Goal: Information Seeking & Learning: Learn about a topic

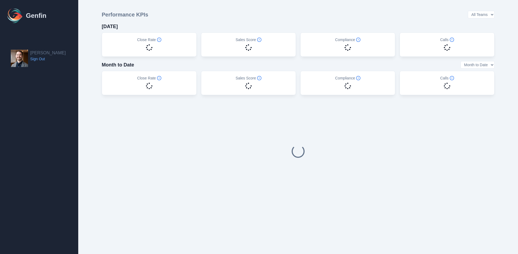
select select "14"
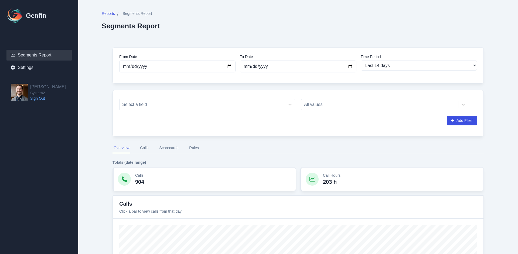
click at [198, 146] on button "Rules" at bounding box center [194, 148] width 12 height 10
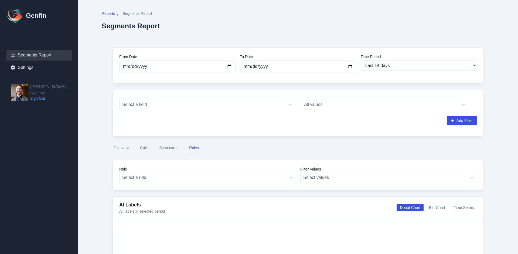
click at [171, 149] on button "Scorecards" at bounding box center [168, 148] width 21 height 10
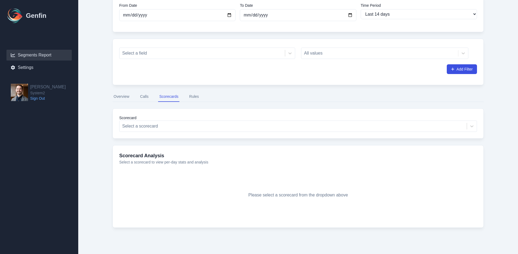
scroll to position [52, 0]
click at [195, 121] on div "Select a scorecard" at bounding box center [293, 125] width 347 height 10
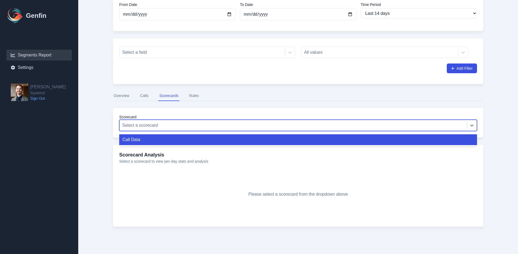
drag, startPoint x: 193, startPoint y: 140, endPoint x: 194, endPoint y: 129, distance: 11.4
click at [193, 140] on div "Call Data" at bounding box center [298, 139] width 358 height 11
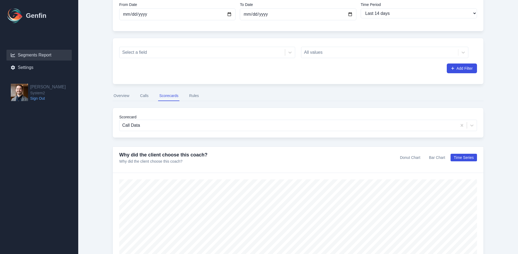
click at [193, 100] on button "Rules" at bounding box center [194, 96] width 12 height 10
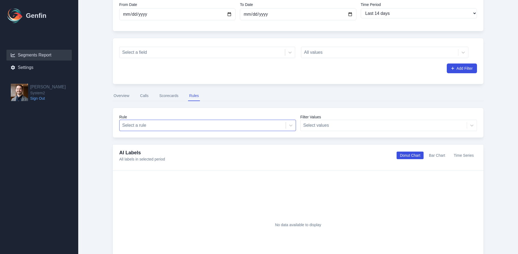
click at [218, 125] on div at bounding box center [202, 125] width 161 height 8
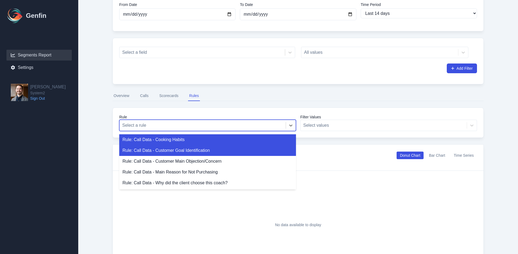
scroll to position [58, 0]
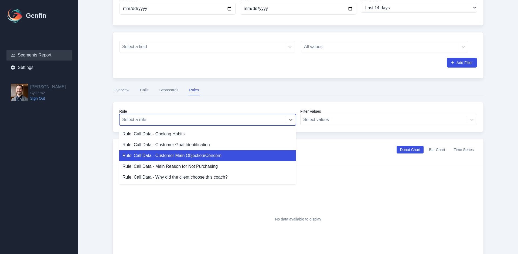
click at [241, 155] on div "Rule: Call Data - Customer Main Objection/Concern" at bounding box center [207, 155] width 177 height 11
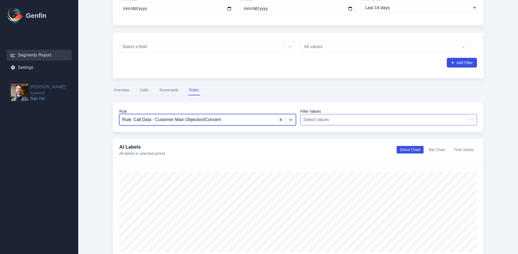
click at [320, 122] on div at bounding box center [383, 120] width 161 height 8
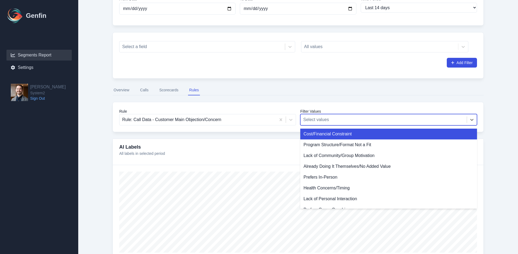
click at [316, 133] on div "Cost/Financial Constraint" at bounding box center [388, 133] width 177 height 11
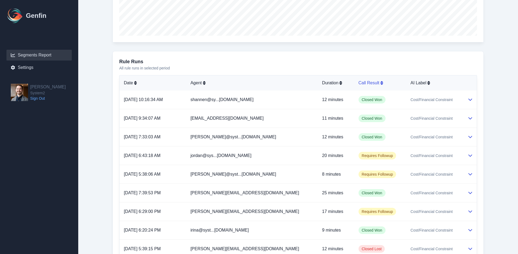
scroll to position [275, 0]
click at [380, 84] on icon at bounding box center [381, 82] width 3 height 4
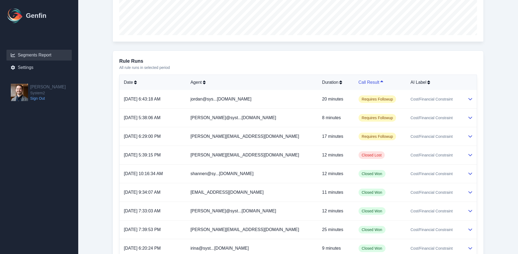
click at [380, 84] on icon at bounding box center [381, 82] width 3 height 4
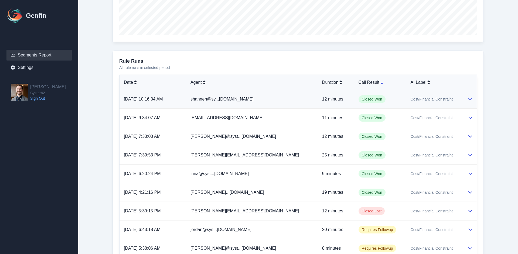
drag, startPoint x: 469, startPoint y: 101, endPoint x: 468, endPoint y: 106, distance: 4.8
click at [469, 102] on button at bounding box center [470, 99] width 4 height 6
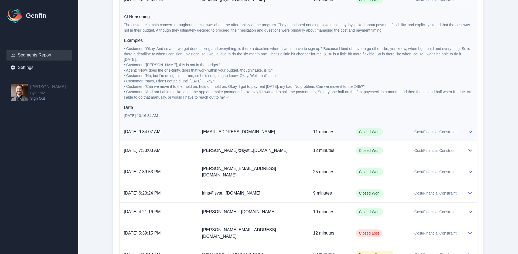
click at [471, 130] on icon at bounding box center [470, 131] width 4 height 4
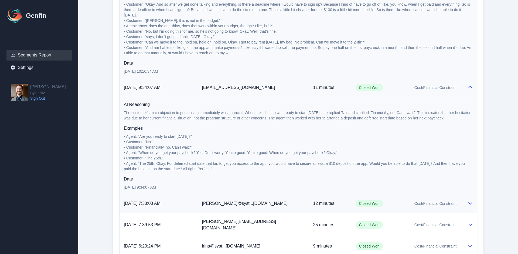
scroll to position [448, 0]
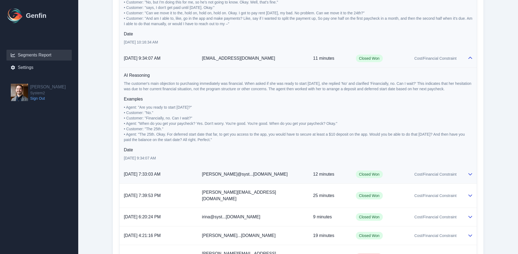
click at [468, 172] on div at bounding box center [470, 174] width 5 height 6
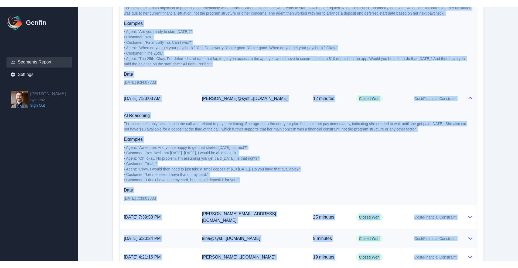
scroll to position [552, 0]
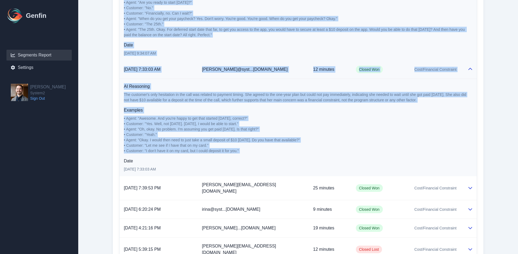
drag, startPoint x: 123, startPoint y: 52, endPoint x: 346, endPoint y: 157, distance: 246.1
click at [346, 157] on tbody "[DATE] 10:16:34 AM shannen@sy...[DOMAIN_NAME] 12 minutes Closed Won Cost/Financ…" at bounding box center [298, 67] width 357 height 510
copy tbody "51/2/2389, 65:99:36 LO ipsumdo@si...a9.consect 26 adipisc Elitse Doe Temp/Incid…"
